Goal: Task Accomplishment & Management: Manage account settings

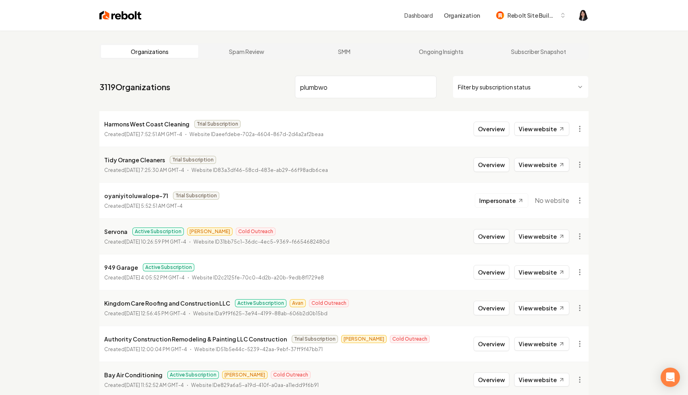
click at [427, 89] on input "plumbwo" at bounding box center [366, 87] width 142 height 23
click at [429, 85] on input "plumbwo" at bounding box center [366, 87] width 142 height 23
click at [503, 87] on html "Dashboard Organization Rebolt Site Builder Organizations Spam Review SMM Ongoin…" at bounding box center [344, 197] width 688 height 395
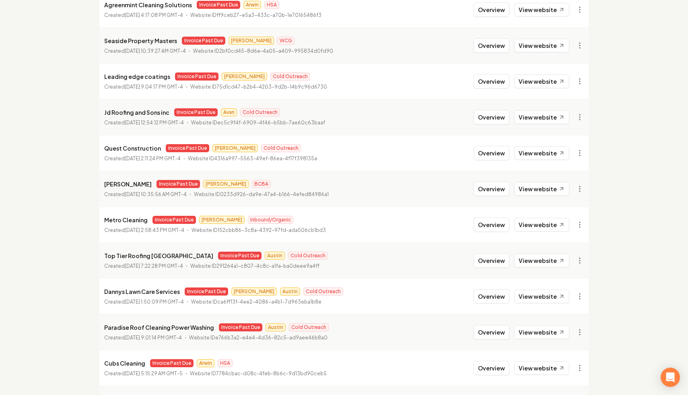
scroll to position [824, 0]
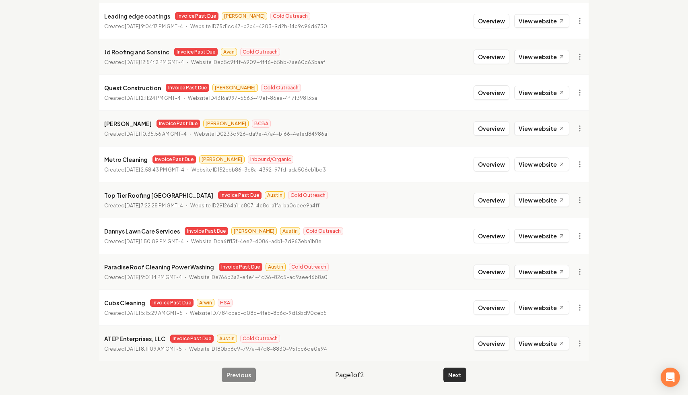
click at [456, 378] on button "Next" at bounding box center [454, 374] width 23 height 14
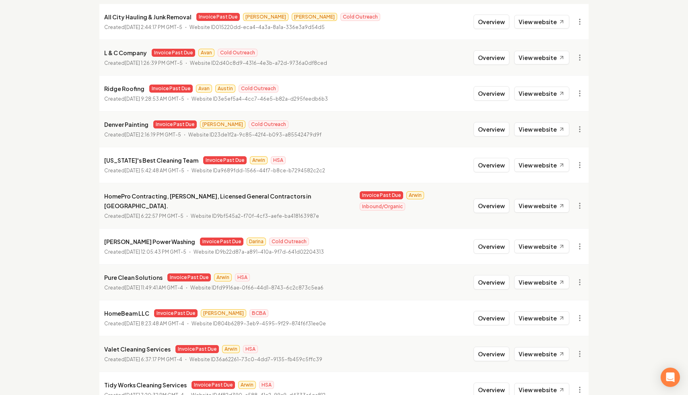
scroll to position [179, 0]
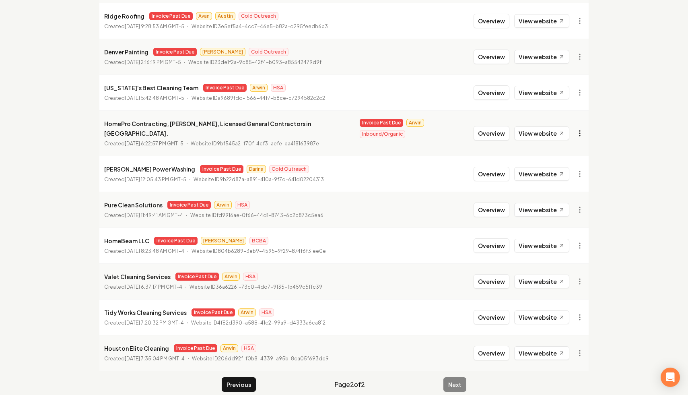
click at [577, 132] on html "Dashboard Organization Rebolt Site Builder Organizations Spam Review SMM Ongoin…" at bounding box center [344, 18] width 688 height 395
click at [559, 198] on link "View in Stripe" at bounding box center [560, 198] width 51 height 13
click at [586, 129] on html "Dashboard Organization Rebolt Site Builder Organizations Spam Review SMM Ongoin…" at bounding box center [344, 18] width 688 height 395
click at [559, 239] on div "Disable Site" at bounding box center [560, 236] width 51 height 13
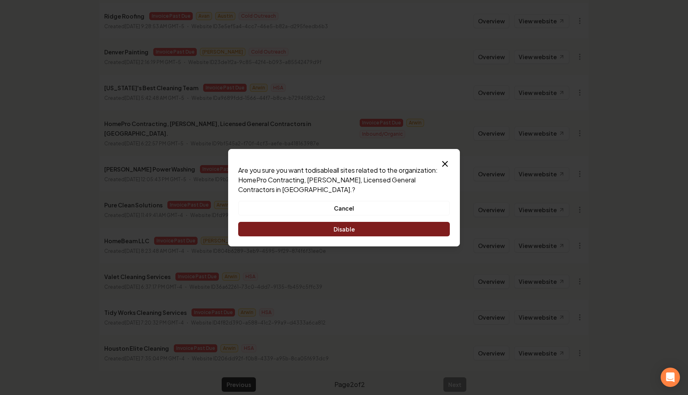
click at [367, 233] on button "Disable" at bounding box center [344, 229] width 212 height 14
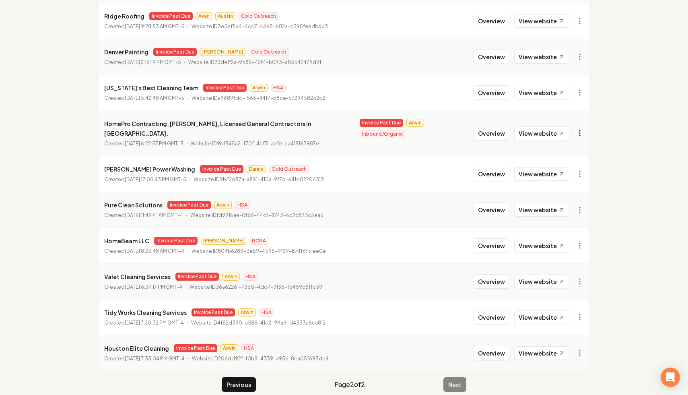
click at [582, 125] on html "Dashboard Organization Rebolt Site Builder Organizations Spam Review SMM Ongoin…" at bounding box center [344, 18] width 688 height 395
click at [623, 133] on html "Dashboard Organization Rebolt Site Builder Organizations Spam Review SMM Ongoin…" at bounding box center [344, 18] width 688 height 395
click at [578, 215] on html "Dashboard Organization Rebolt Site Builder Organizations Spam Review SMM Ongoin…" at bounding box center [344, 18] width 688 height 395
click at [569, 187] on link "View in Stripe" at bounding box center [560, 185] width 51 height 13
click at [581, 215] on html "Dashboard Organization Rebolt Site Builder Organizations Spam Review SMM Ongoin…" at bounding box center [344, 18] width 688 height 395
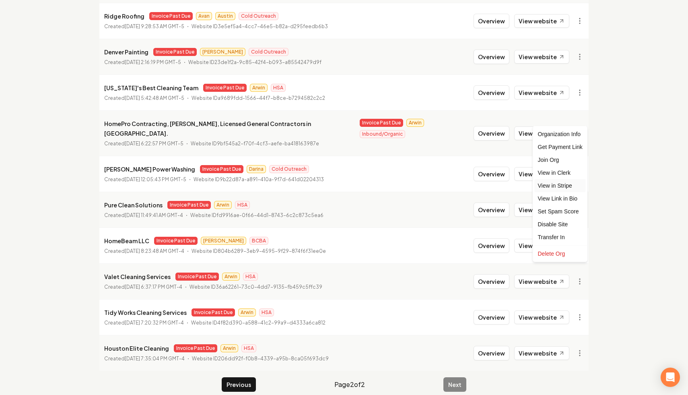
click at [567, 185] on link "View in Stripe" at bounding box center [560, 185] width 51 height 13
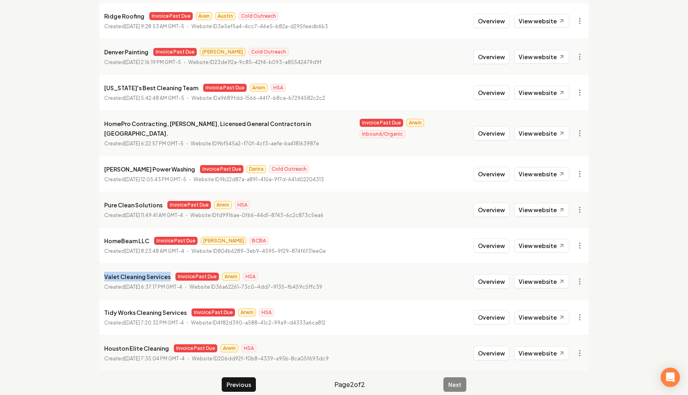
drag, startPoint x: 166, startPoint y: 269, endPoint x: 97, endPoint y: 270, distance: 69.2
click at [97, 270] on main "Organizations Spam Review SMM Ongoing Insights Subscriber Snapshot 42 Organizat…" at bounding box center [344, 127] width 515 height 553
copy p "Valet Cleaning Services"
click at [578, 215] on html "Dashboard Organization Rebolt Site Builder Organizations Spam Review SMM Ongoin…" at bounding box center [344, 18] width 688 height 395
click at [571, 170] on link "View in Clerk" at bounding box center [560, 172] width 51 height 13
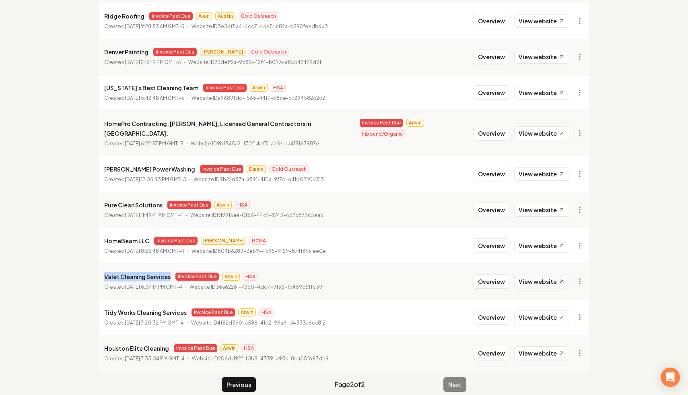
click at [547, 274] on link "View website" at bounding box center [541, 281] width 55 height 14
click at [230, 365] on main "Organizations Spam Review SMM Ongoing Insights Subscriber Snapshot 42 Organizat…" at bounding box center [344, 127] width 515 height 553
click at [229, 377] on button "Previous" at bounding box center [239, 384] width 34 height 14
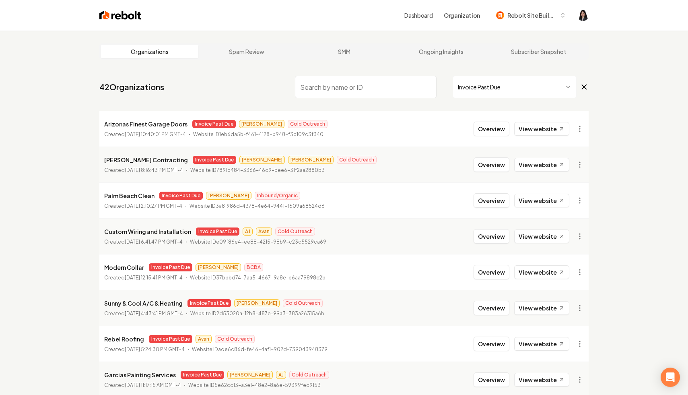
scroll to position [645, 0]
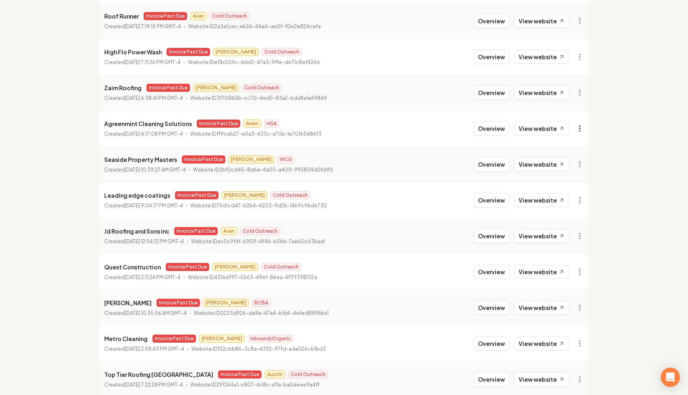
click at [557, 238] on div "Disable Site" at bounding box center [560, 236] width 51 height 13
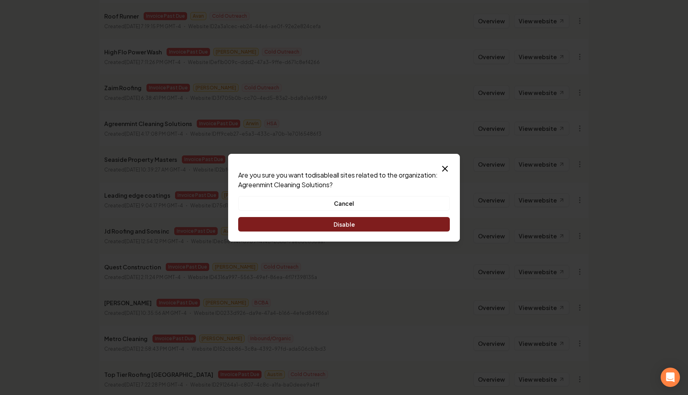
click at [397, 225] on button "Disable" at bounding box center [344, 224] width 212 height 14
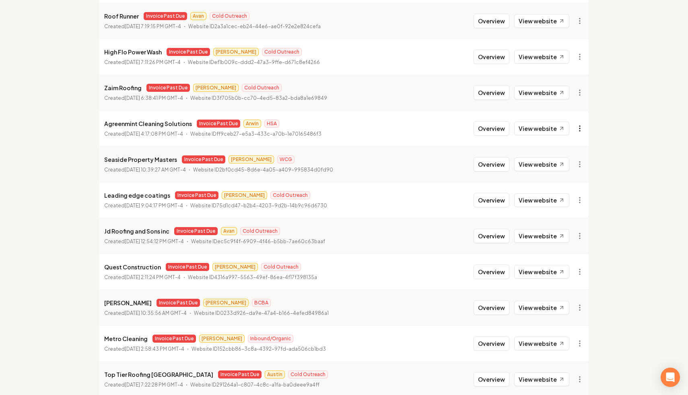
click at [571, 200] on link "View in Stripe" at bounding box center [560, 198] width 51 height 13
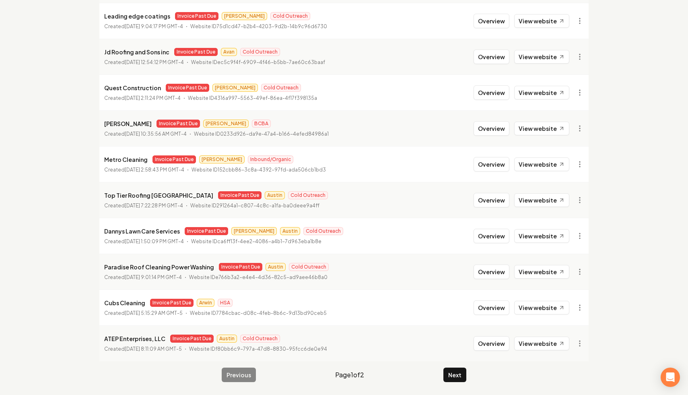
scroll to position [320, 0]
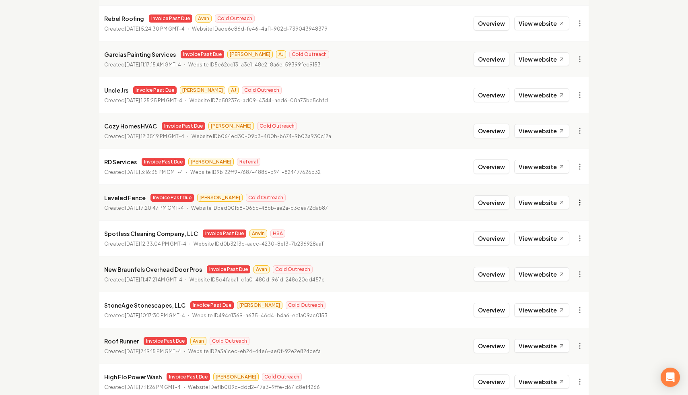
click at [557, 309] on div "Disable Site" at bounding box center [560, 310] width 51 height 13
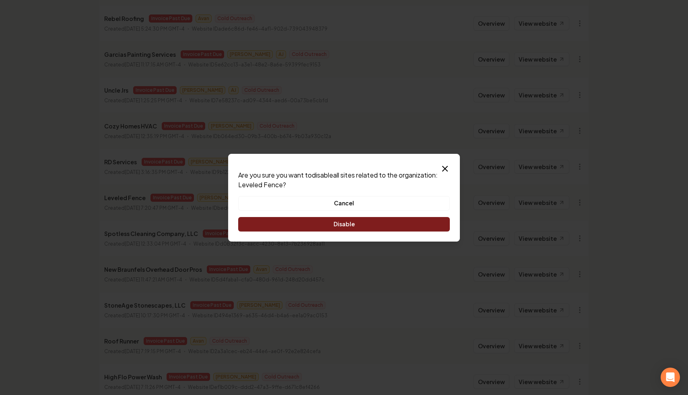
click at [399, 225] on button "Disable" at bounding box center [344, 224] width 212 height 14
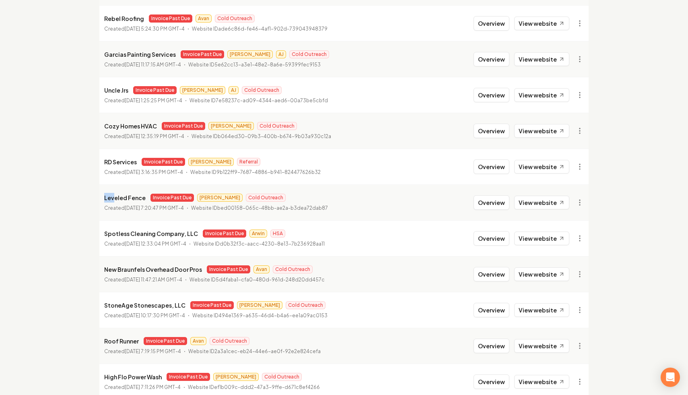
scroll to position [0, 0]
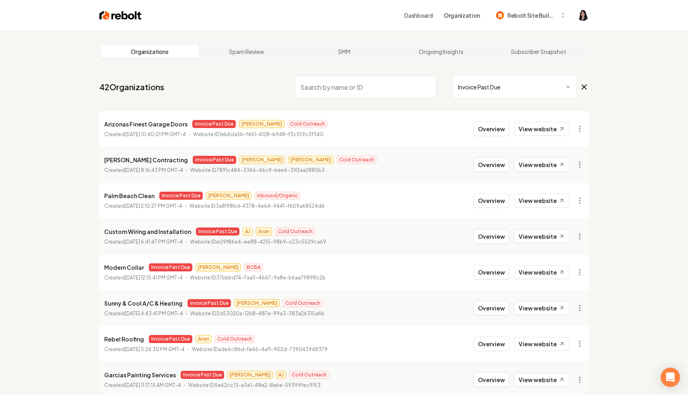
click at [326, 93] on input "search" at bounding box center [366, 87] width 142 height 23
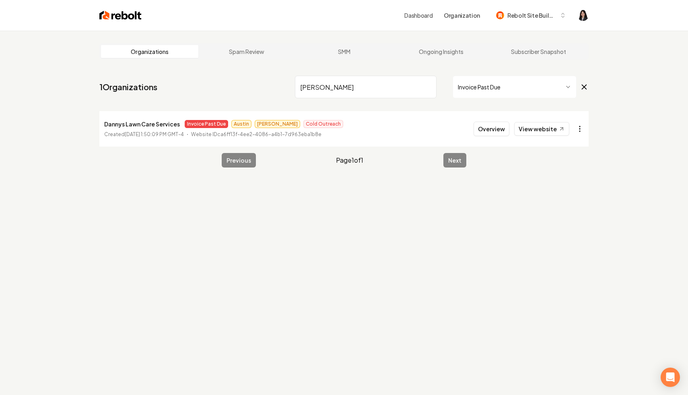
type input "danny"
click at [578, 130] on html "Dashboard Organization Rebolt Site Builder Organizations Spam Review SMM Ongoin…" at bounding box center [344, 197] width 688 height 395
click at [558, 238] on div "Disable Site" at bounding box center [560, 237] width 51 height 13
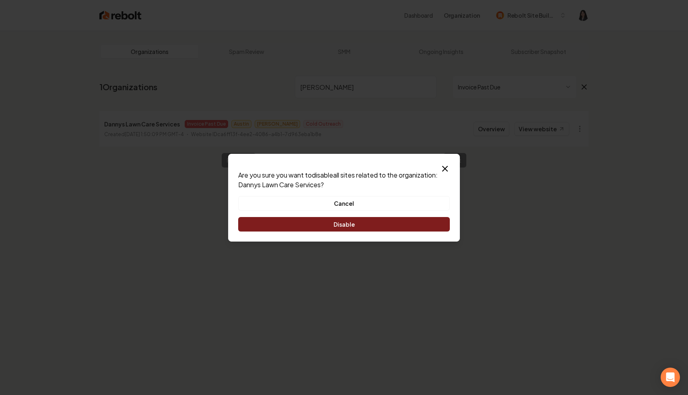
click at [407, 223] on button "Disable" at bounding box center [344, 224] width 212 height 14
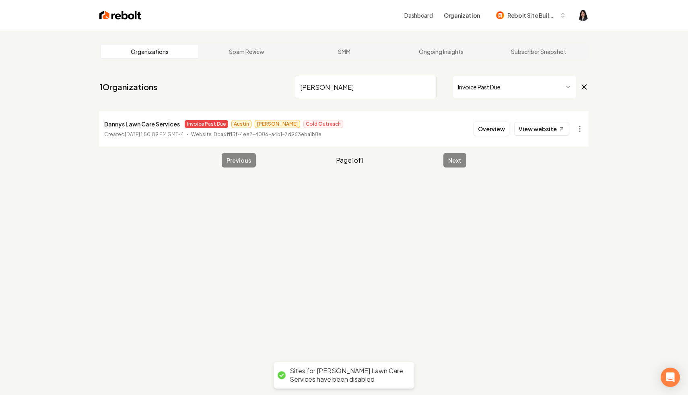
click at [427, 87] on input "danny" at bounding box center [366, 87] width 142 height 23
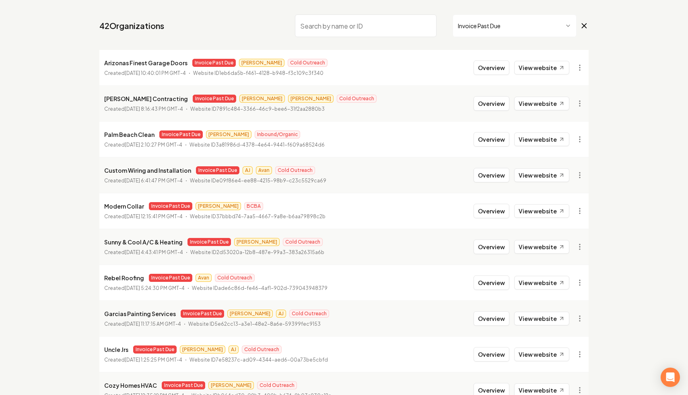
scroll to position [54, 0]
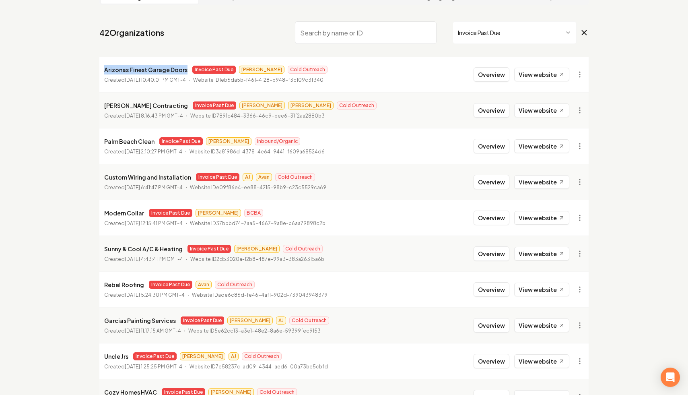
drag, startPoint x: 184, startPoint y: 68, endPoint x: 100, endPoint y: 70, distance: 83.3
click at [100, 70] on li "Arizonas Finest Garage Doors Invoice Past Due James Cold Outreach Created Augus…" at bounding box center [343, 74] width 489 height 35
copy p "Arizonas Finest Garage Doors"
click at [577, 72] on html "Dashboard Organization Rebolt Site Builder Organizations Spam Review SMM Ongoin…" at bounding box center [344, 143] width 688 height 395
click at [572, 144] on link "View in Stripe" at bounding box center [560, 144] width 51 height 13
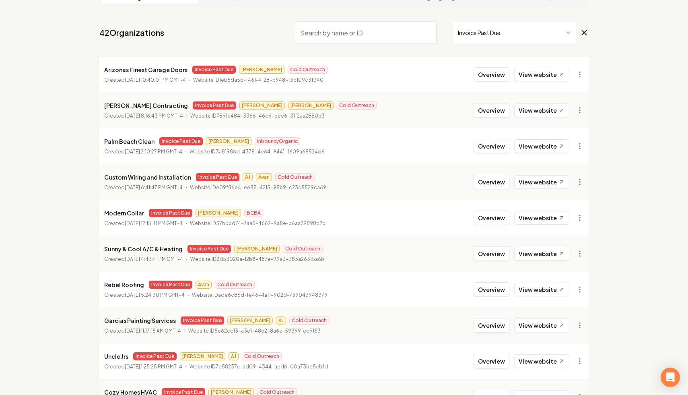
click at [322, 25] on input "search" at bounding box center [366, 32] width 142 height 23
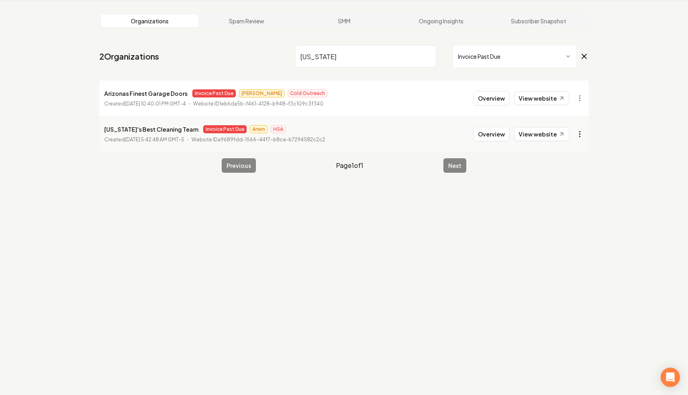
type input "arizona"
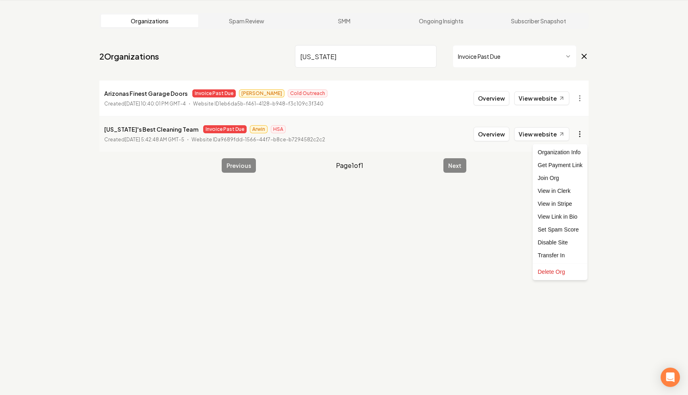
click at [577, 129] on html "Dashboard Organization Rebolt Site Builder Organizations Spam Review SMM Ongoin…" at bounding box center [344, 166] width 688 height 395
click at [565, 208] on link "View in Stripe" at bounding box center [560, 203] width 51 height 13
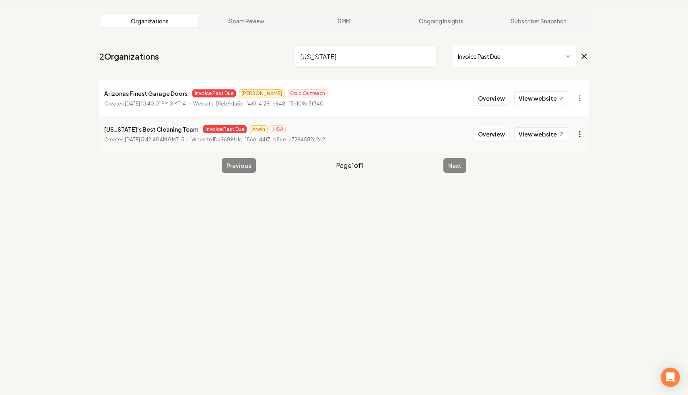
click at [582, 133] on html "Dashboard Organization Rebolt Site Builder Organizations Spam Review SMM Ongoin…" at bounding box center [344, 166] width 688 height 395
click at [571, 192] on link "View in Clerk" at bounding box center [560, 190] width 51 height 13
click at [582, 95] on html "Dashboard Organization Rebolt Site Builder Organizations Spam Review SMM Ongoin…" at bounding box center [344, 166] width 688 height 395
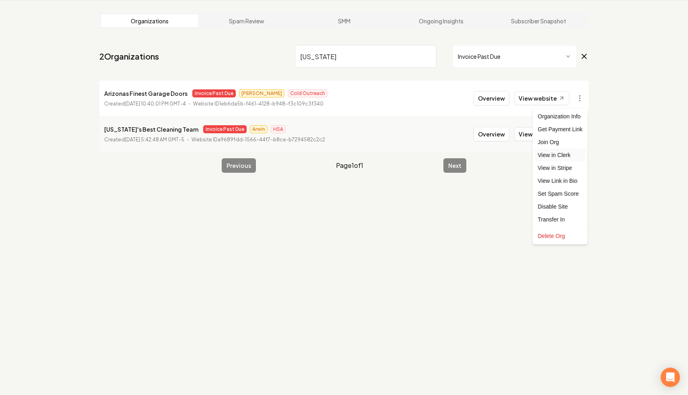
click at [569, 155] on link "View in Clerk" at bounding box center [560, 154] width 51 height 13
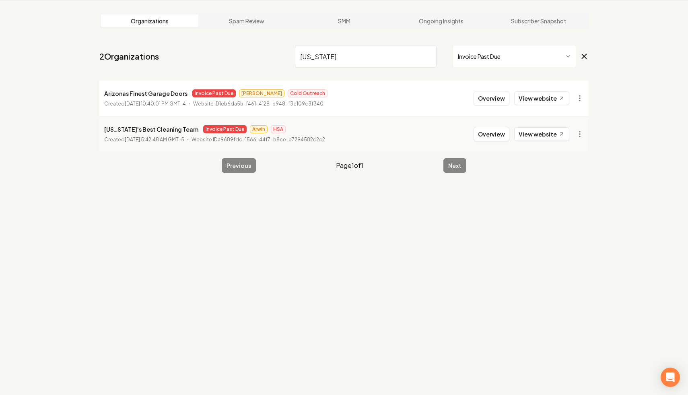
click at [429, 57] on input "arizona" at bounding box center [366, 56] width 142 height 23
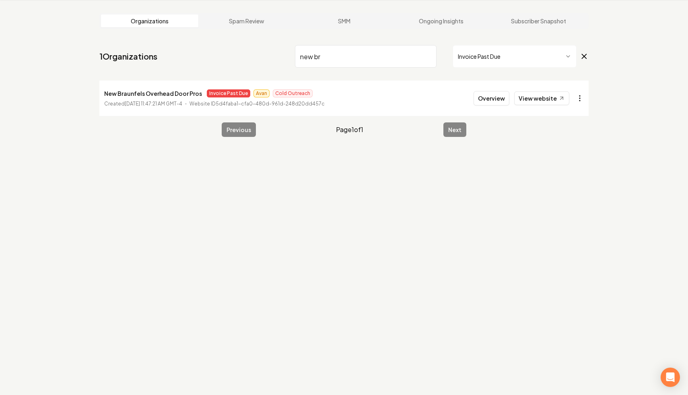
type input "new br"
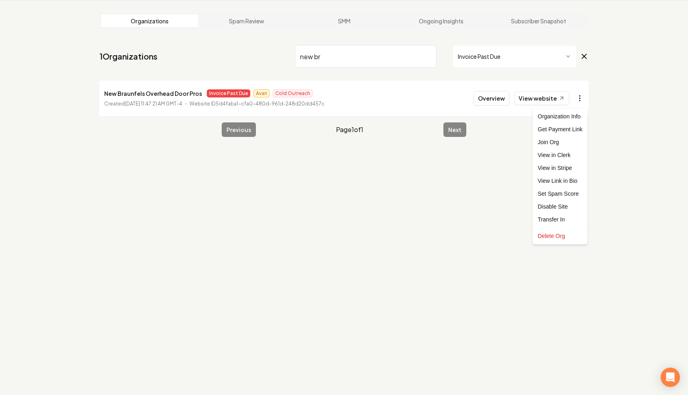
click at [579, 101] on html "Dashboard Organization Rebolt Site Builder Organizations Spam Review SMM Ongoin…" at bounding box center [344, 166] width 688 height 395
click at [565, 168] on link "View in Stripe" at bounding box center [560, 167] width 51 height 13
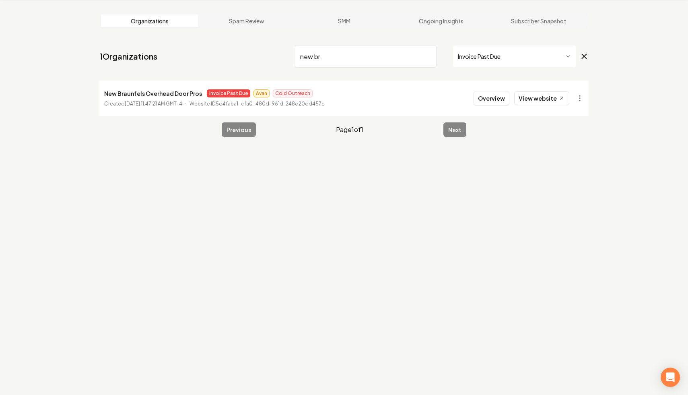
click at [426, 57] on input "new br" at bounding box center [366, 56] width 142 height 23
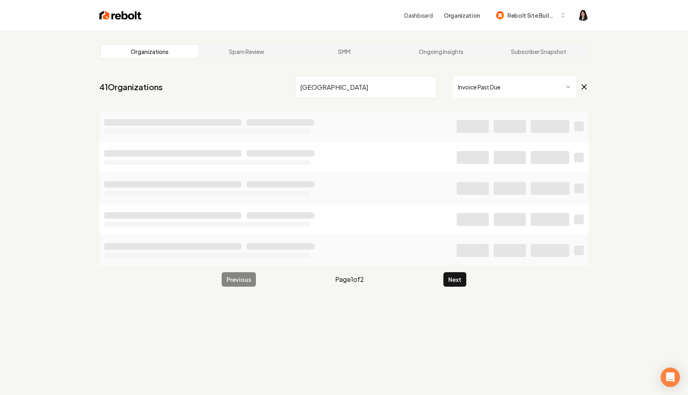
type input "houston"
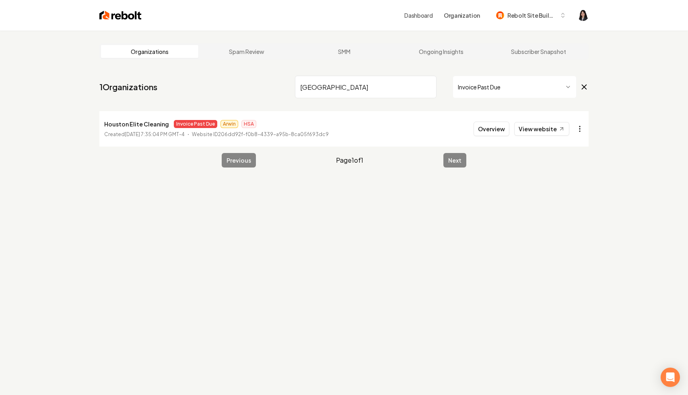
click at [580, 126] on html "Dashboard Organization Rebolt Site Builder Organizations Spam Review SMM Ongoin…" at bounding box center [344, 197] width 688 height 395
click at [557, 238] on div "Disable Site" at bounding box center [560, 237] width 51 height 13
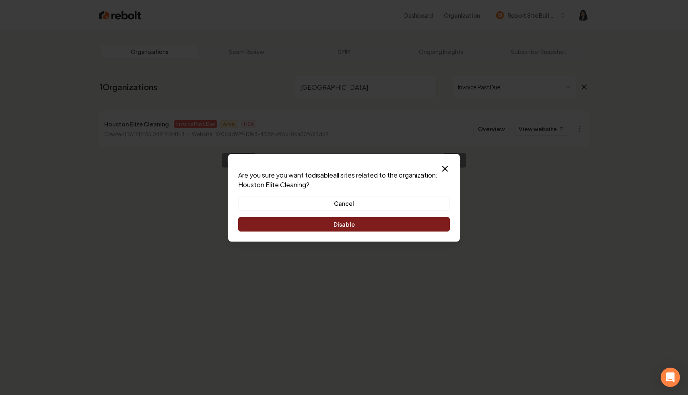
click at [395, 226] on button "Disable" at bounding box center [344, 224] width 212 height 14
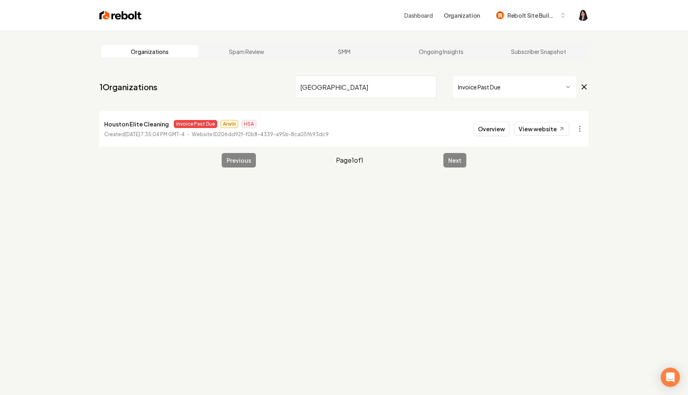
click at [427, 88] on input "houston" at bounding box center [366, 87] width 142 height 23
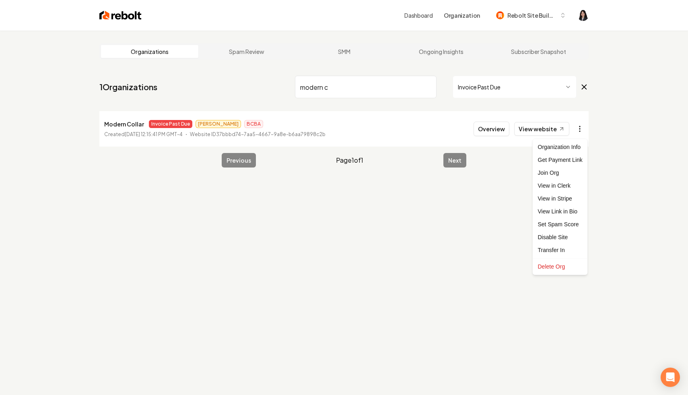
click at [577, 132] on html "Dashboard Organization Rebolt Site Builder Organizations Spam Review SMM Ongoin…" at bounding box center [344, 197] width 688 height 395
click at [570, 200] on link "View in Stripe" at bounding box center [560, 198] width 51 height 13
click at [582, 124] on html "Dashboard Organization Rebolt Site Builder Organizations Spam Review SMM Ongoin…" at bounding box center [344, 197] width 688 height 395
click at [564, 239] on div "Disable Site" at bounding box center [560, 237] width 51 height 13
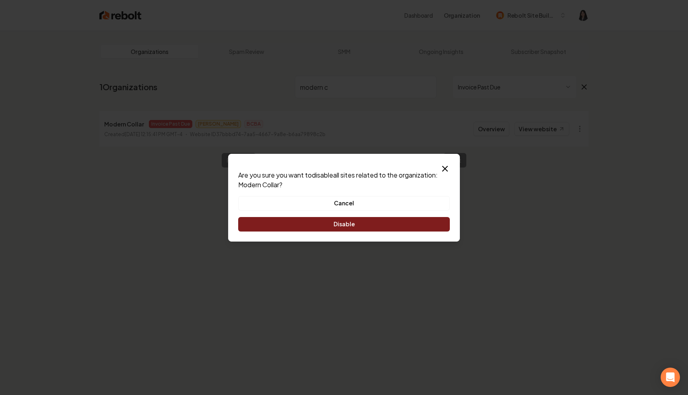
click at [383, 222] on button "Disable" at bounding box center [344, 224] width 212 height 14
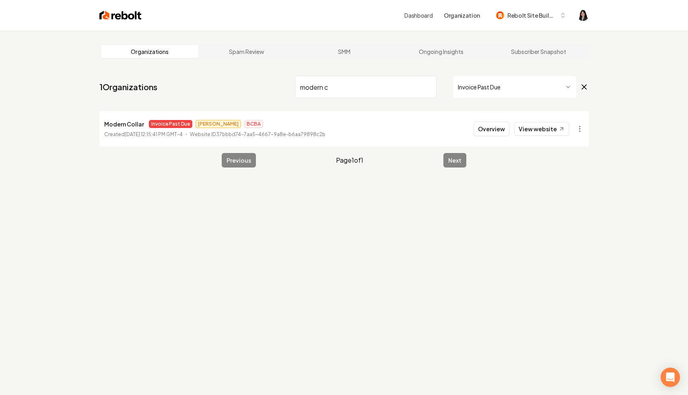
drag, startPoint x: 345, startPoint y: 90, endPoint x: 239, endPoint y: 71, distance: 107.6
click at [239, 71] on main "Organizations Spam Review SMM Ongoing Insights Subscriber Snapshot 1 Organizati…" at bounding box center [344, 106] width 515 height 150
click at [580, 129] on html "Dashboard Organization Rebolt Site Builder Organizations Spam Review SMM Ongoin…" at bounding box center [344, 197] width 688 height 395
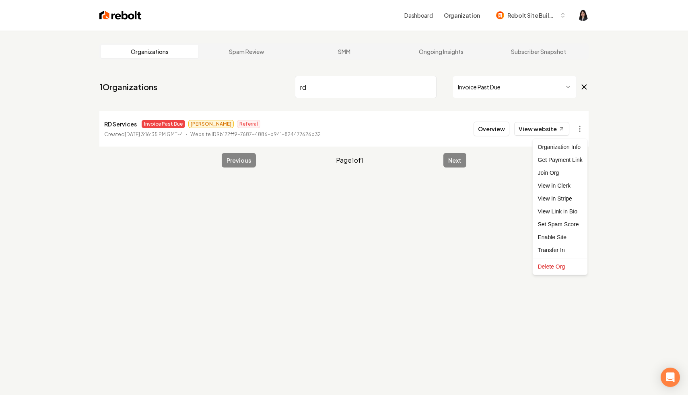
click at [435, 217] on html "Dashboard Organization Rebolt Site Builder Organizations Spam Review SMM Ongoin…" at bounding box center [344, 197] width 688 height 395
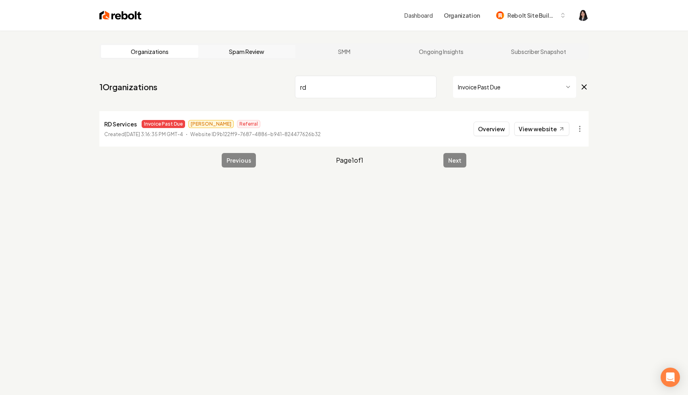
drag, startPoint x: 365, startPoint y: 87, endPoint x: 207, endPoint y: 57, distance: 160.1
click at [207, 57] on main "Organizations Spam Review SMM Ongoing Insights Subscriber Snapshot 1 Organizati…" at bounding box center [344, 106] width 515 height 150
click at [578, 124] on html "Dashboard Organization Rebolt Site Builder Organizations Spam Review SMM Ongoin…" at bounding box center [344, 197] width 688 height 395
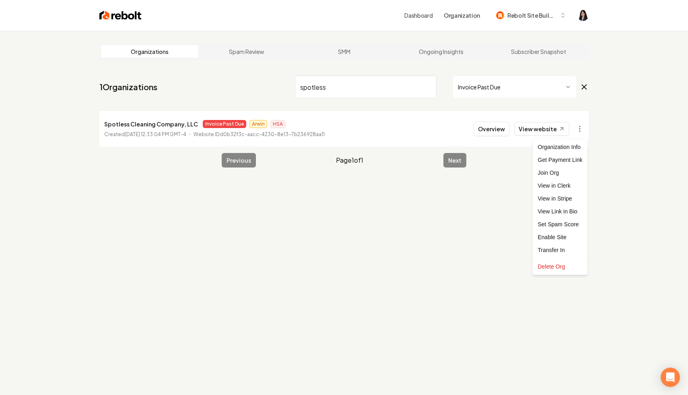
click at [447, 262] on html "Dashboard Organization Rebolt Site Builder Organizations Spam Review SMM Ongoin…" at bounding box center [344, 197] width 688 height 395
drag, startPoint x: 334, startPoint y: 89, endPoint x: 226, endPoint y: 75, distance: 108.4
click at [226, 75] on nav "1 Organizations spotless Invoice Past Due" at bounding box center [343, 89] width 489 height 35
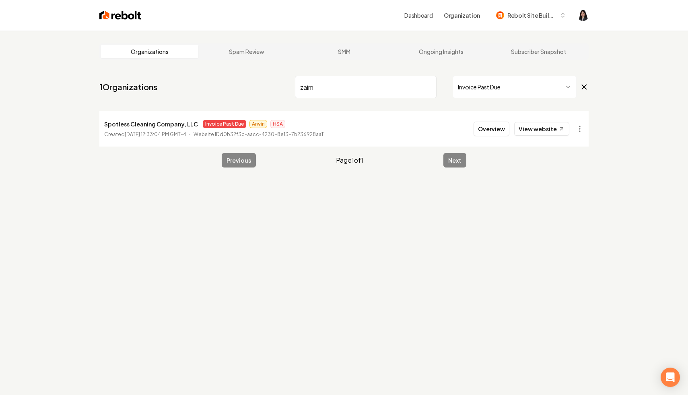
type input "zaim"
click at [582, 124] on html "Dashboard Organization Rebolt Site Builder Organizations Spam Review SMM Ongoin…" at bounding box center [344, 197] width 688 height 395
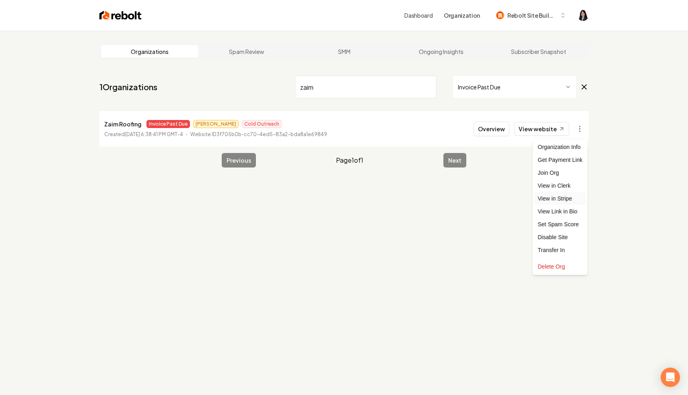
click at [573, 198] on link "View in Stripe" at bounding box center [560, 198] width 51 height 13
click at [573, 128] on html "Dashboard Organization Rebolt Site Builder Organizations Spam Review SMM Ongoin…" at bounding box center [344, 197] width 688 height 395
click at [561, 235] on div "Disable Site" at bounding box center [560, 237] width 51 height 13
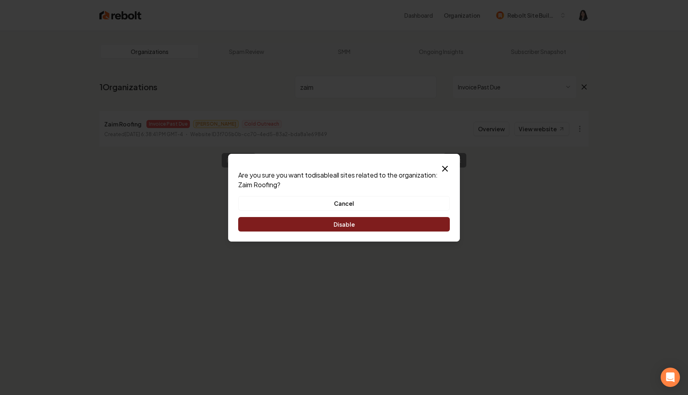
click at [386, 219] on button "Disable" at bounding box center [344, 224] width 212 height 14
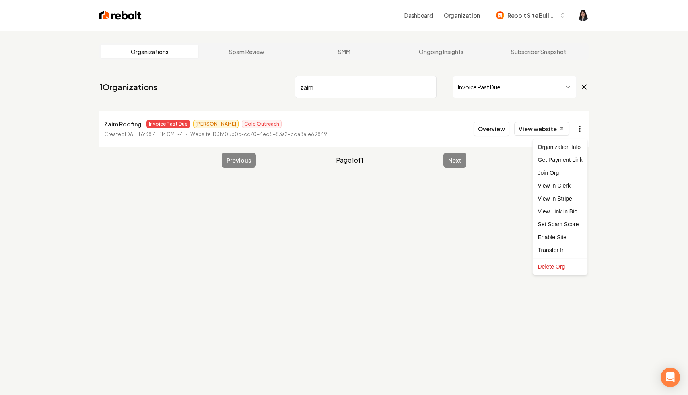
click at [579, 130] on html "Dashboard Organization Rebolt Site Builder Organizations Spam Review SMM Ongoin…" at bounding box center [344, 197] width 688 height 395
click at [563, 237] on div "Enable Site" at bounding box center [560, 237] width 51 height 13
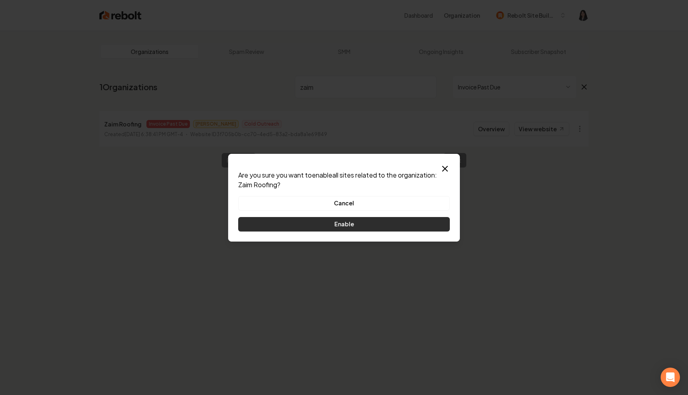
click at [351, 225] on button "Enable" at bounding box center [344, 224] width 212 height 14
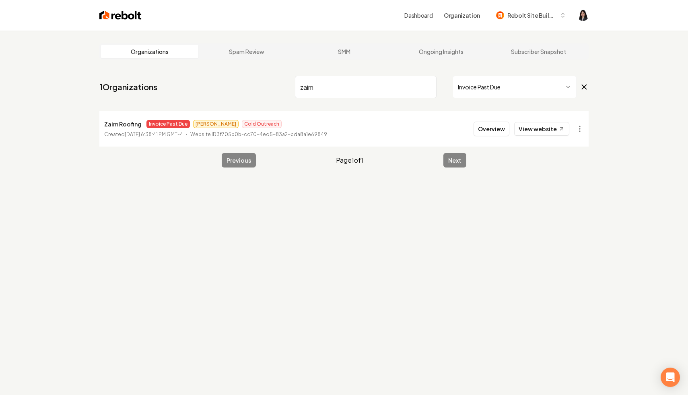
click at [429, 89] on input "zaim" at bounding box center [366, 87] width 142 height 23
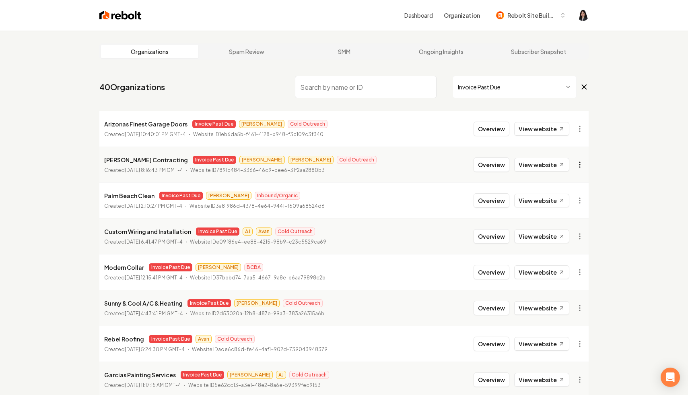
click at [580, 165] on html "Dashboard Organization Rebolt Site Builder Organizations Spam Review SMM Ongoin…" at bounding box center [344, 197] width 688 height 395
click at [569, 235] on link "View in Stripe" at bounding box center [560, 234] width 51 height 13
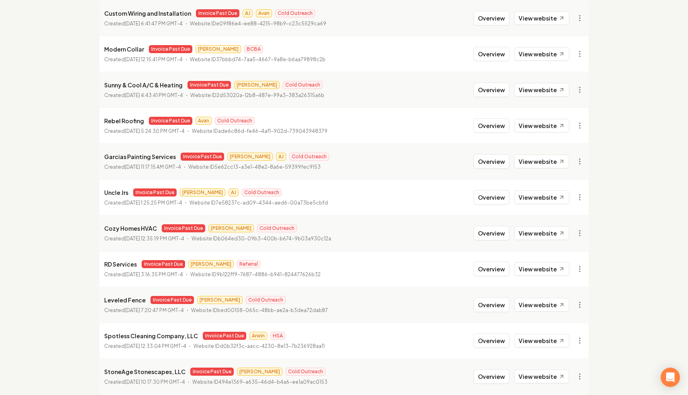
scroll to position [219, 0]
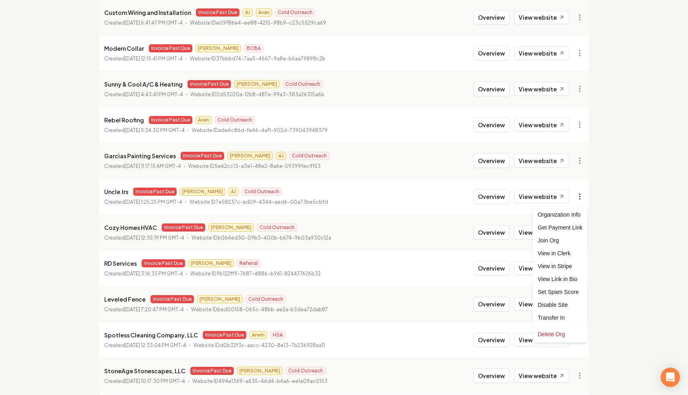
click at [567, 267] on link "View in Stripe" at bounding box center [560, 266] width 51 height 13
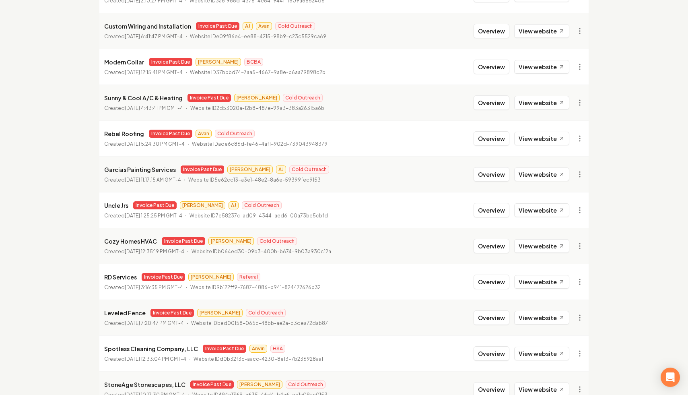
scroll to position [205, 0]
